Goal: Transaction & Acquisition: Purchase product/service

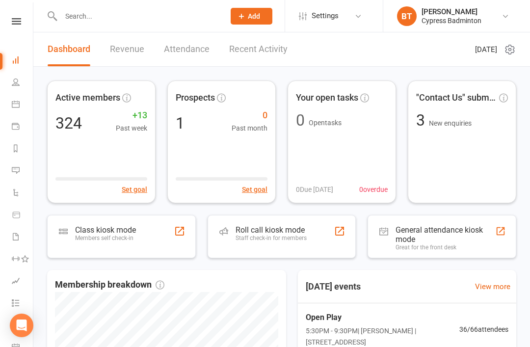
click at [126, 16] on input "text" at bounding box center [138, 16] width 160 height 14
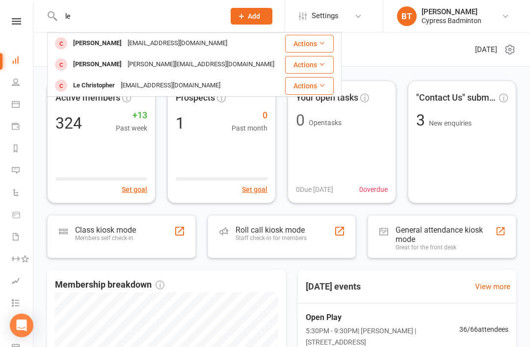
type input "l"
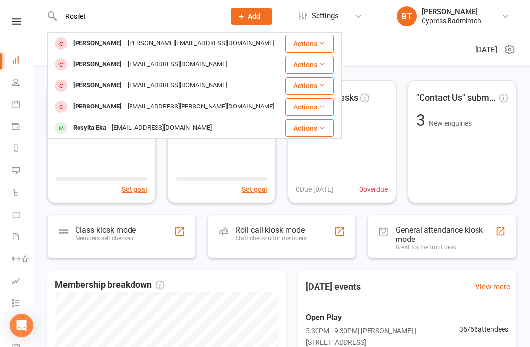
type input "Rosilet"
click at [125, 46] on div "braduke@usa.net" at bounding box center [201, 43] width 153 height 14
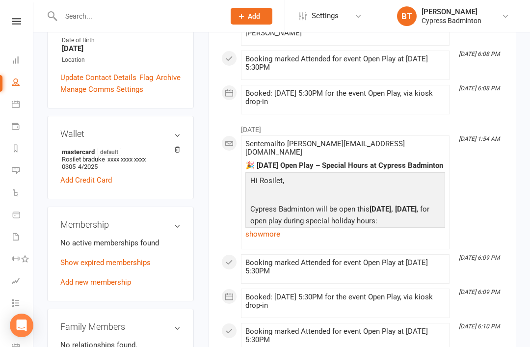
scroll to position [274, 0]
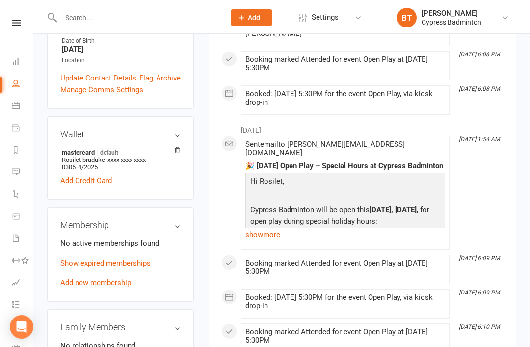
click at [81, 277] on link "Add new membership" at bounding box center [95, 281] width 71 height 9
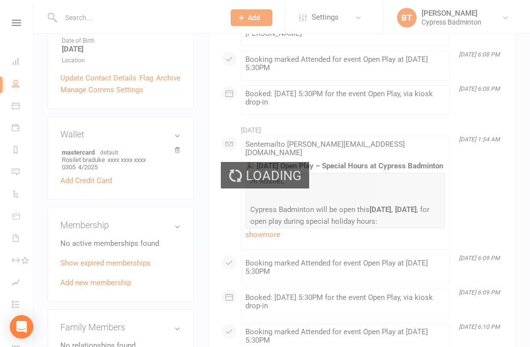
scroll to position [273, 0]
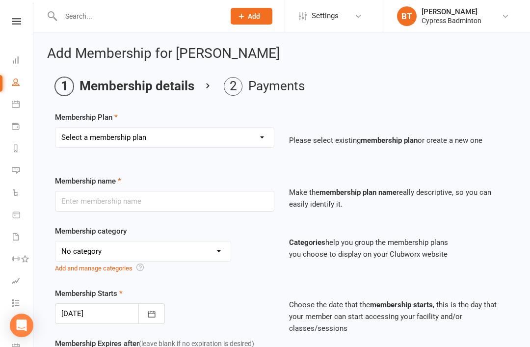
click at [221, 130] on select "Select a membership plan Create new Membership Plan walk-in 1 visit pass walk-i…" at bounding box center [164, 138] width 219 height 20
select select "5"
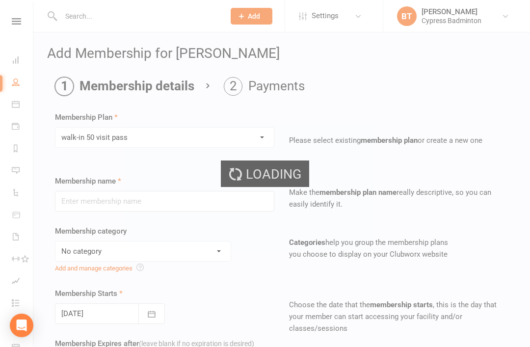
type input "walk-in 50 visit pass"
select select "29"
type input "6"
select select "2"
type input "50"
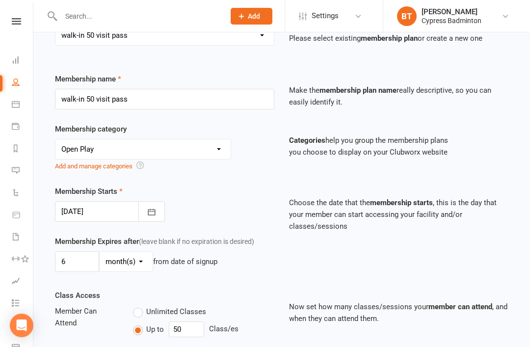
scroll to position [103, 0]
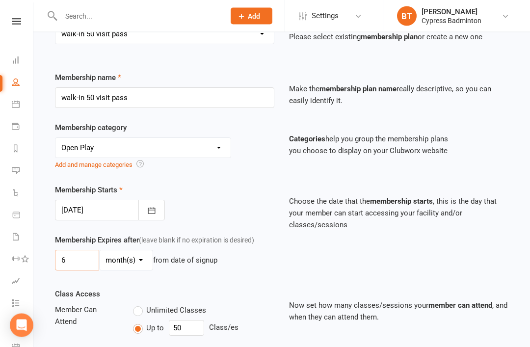
click at [73, 256] on input "6" at bounding box center [77, 260] width 44 height 21
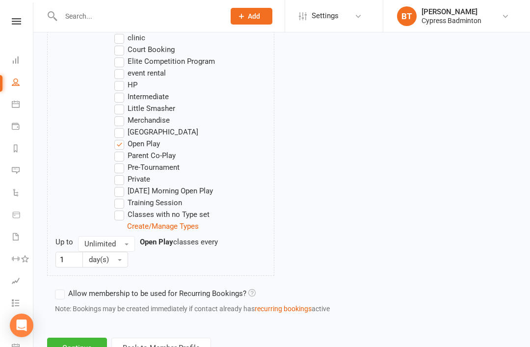
scroll to position [603, 0]
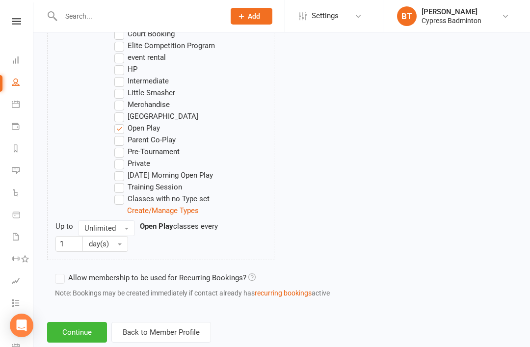
type input "7"
click at [86, 332] on button "Continue" at bounding box center [77, 332] width 60 height 21
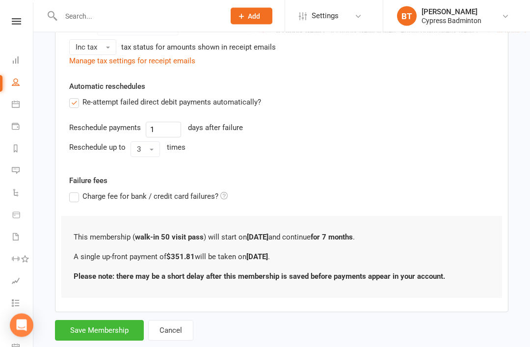
scroll to position [243, 0]
click at [91, 324] on button "Save Membership" at bounding box center [99, 330] width 89 height 21
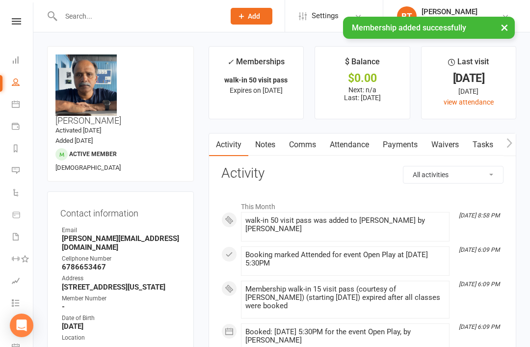
click at [146, 294] on div "Contact information Owner Email braduke@usa.net Cellphone Number 6786653467 Add…" at bounding box center [120, 289] width 147 height 195
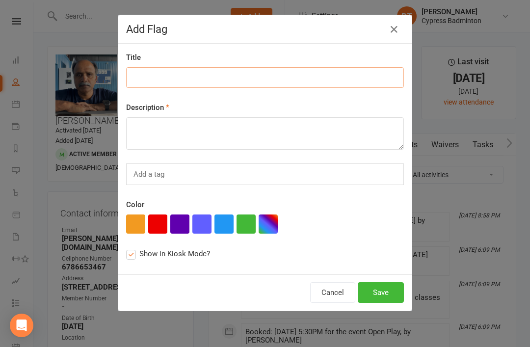
click at [187, 78] on input at bounding box center [265, 77] width 278 height 21
click at [399, 27] on icon "button" at bounding box center [394, 30] width 12 height 12
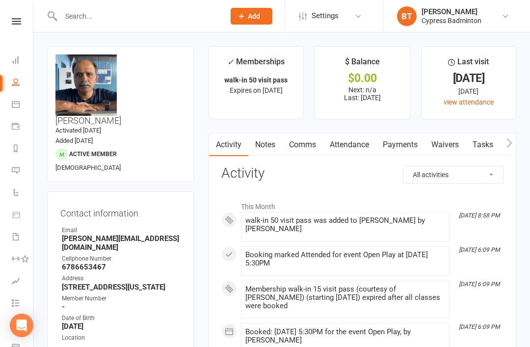
click at [16, 16] on nav "Clubworx Dashboard People Calendar Payments Reports Messages Automations Produc…" at bounding box center [16, 175] width 33 height 347
click at [17, 24] on icon at bounding box center [16, 21] width 9 height 6
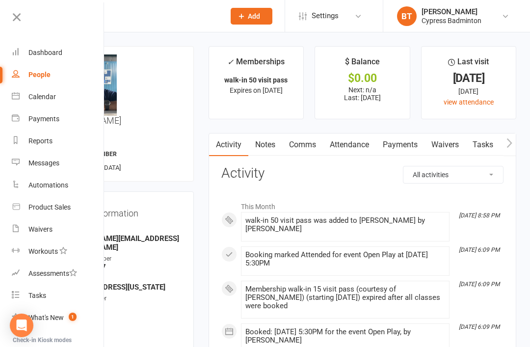
click at [80, 214] on link "Product Sales" at bounding box center [58, 207] width 93 height 22
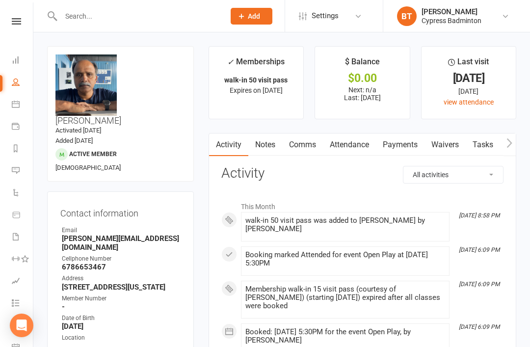
select select "100"
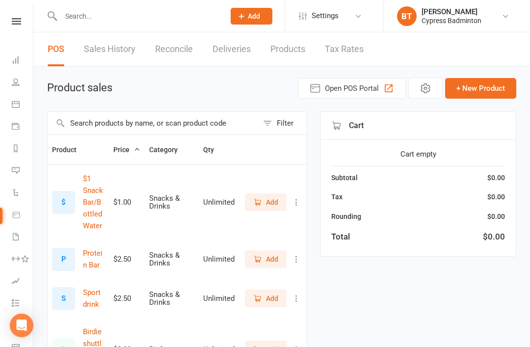
click at [291, 126] on div "Filter" at bounding box center [285, 123] width 17 height 12
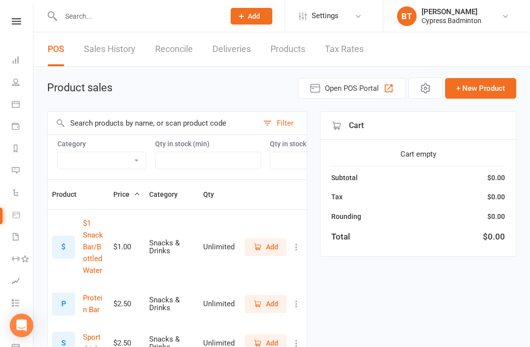
click at [115, 162] on select "Bag Birdies Clerical Merchandise .Other Merchandise Rackets Merchandise Shoes R…" at bounding box center [102, 160] width 88 height 17
select select "3532"
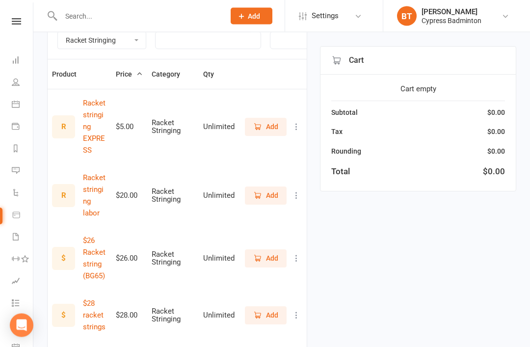
scroll to position [117, 0]
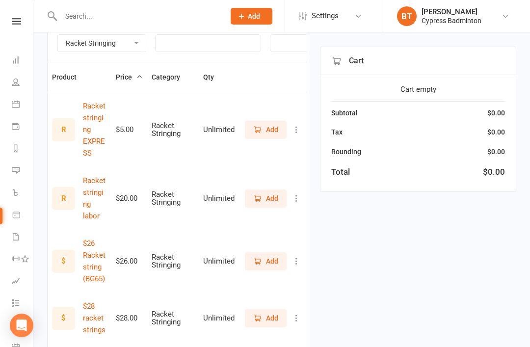
click at [273, 256] on span "Add" at bounding box center [272, 261] width 12 height 11
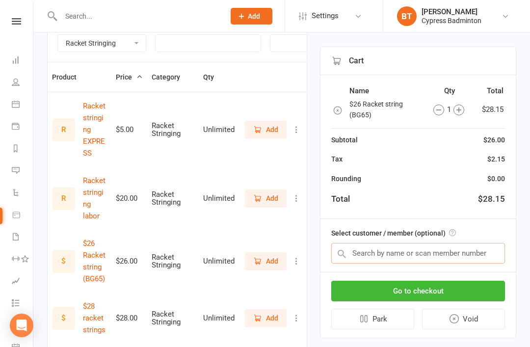
click at [486, 256] on input "text" at bounding box center [418, 253] width 174 height 21
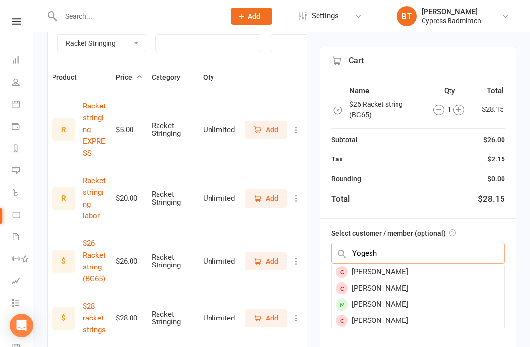
type input "Yogesh"
click at [423, 302] on div "[PERSON_NAME]" at bounding box center [418, 305] width 173 height 16
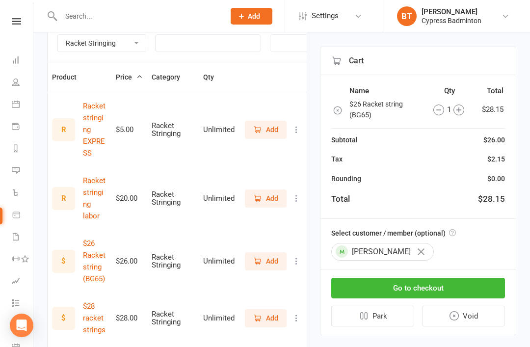
click at [484, 281] on button "Go to checkout" at bounding box center [418, 288] width 174 height 21
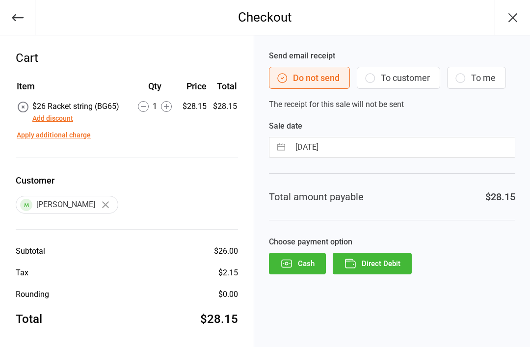
click at [408, 259] on button "Direct Debit" at bounding box center [372, 264] width 79 height 22
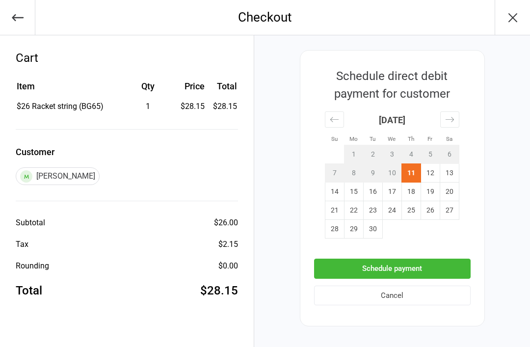
click at [457, 267] on button "Schedule payment" at bounding box center [392, 269] width 157 height 20
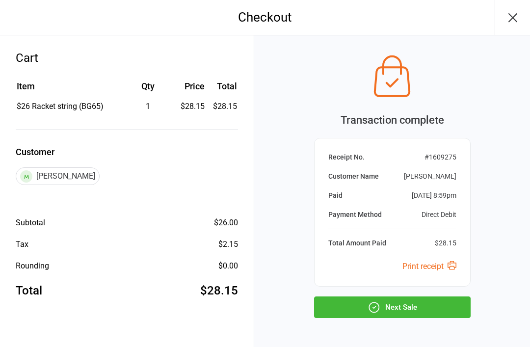
click at [448, 307] on button "Next Sale" at bounding box center [392, 308] width 157 height 22
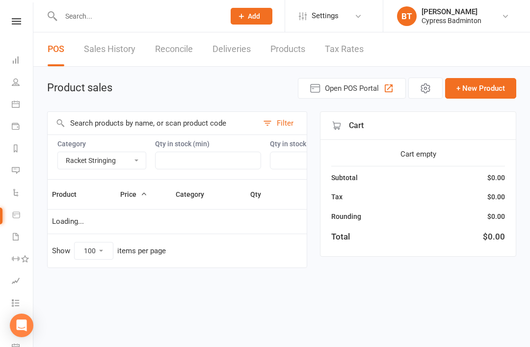
select select "3532"
select select "100"
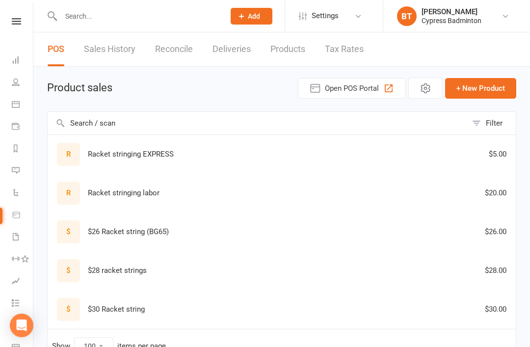
select select "3532"
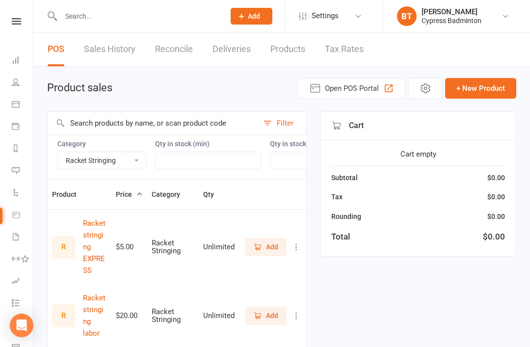
click at [106, 49] on link "Sales History" at bounding box center [110, 49] width 52 height 34
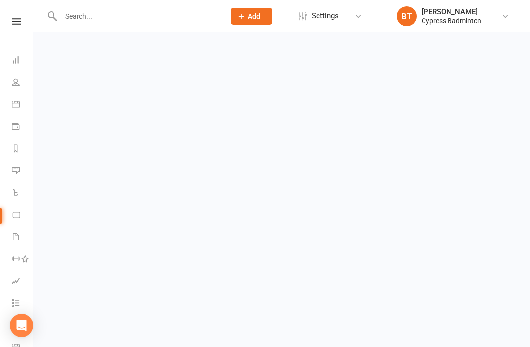
select select "100"
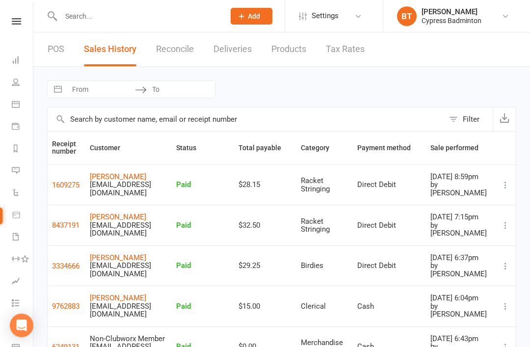
click at [92, 15] on input "text" at bounding box center [138, 16] width 160 height 14
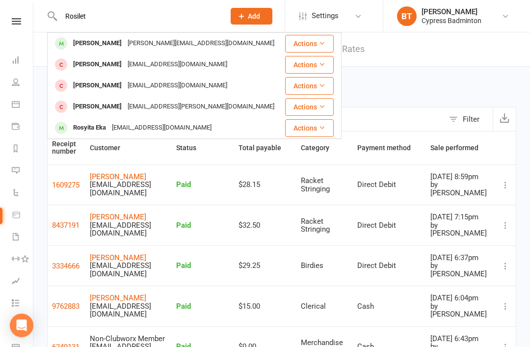
type input "Rosilet"
click at [114, 44] on div "[PERSON_NAME]" at bounding box center [97, 43] width 55 height 14
